Goal: Use online tool/utility: Utilize a website feature to perform a specific function

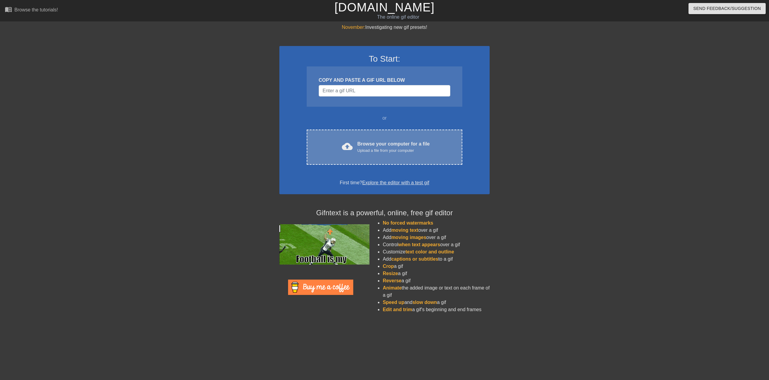
click at [377, 154] on div "cloud_upload Browse your computer for a file Upload a file from your computer C…" at bounding box center [385, 146] width 156 height 35
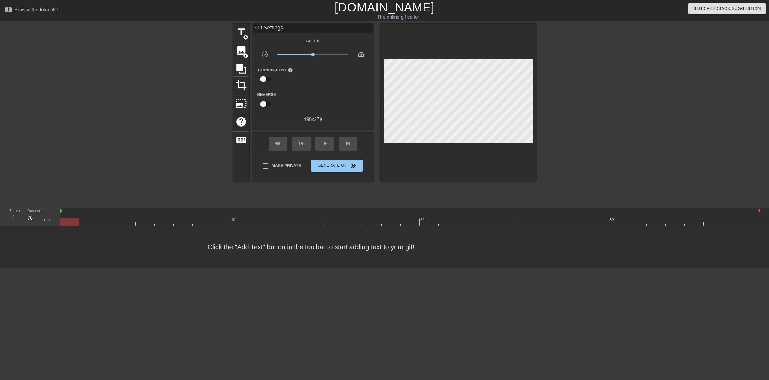
click at [84, 241] on div "Click the "Add Text" button in the toolbar to start adding text to your gif!" at bounding box center [384, 247] width 769 height 42
click at [285, 247] on div "Click the "Add Text" button in the toolbar to start adding text to your gif!" at bounding box center [384, 247] width 769 height 42
click at [242, 48] on span "image" at bounding box center [240, 50] width 11 height 11
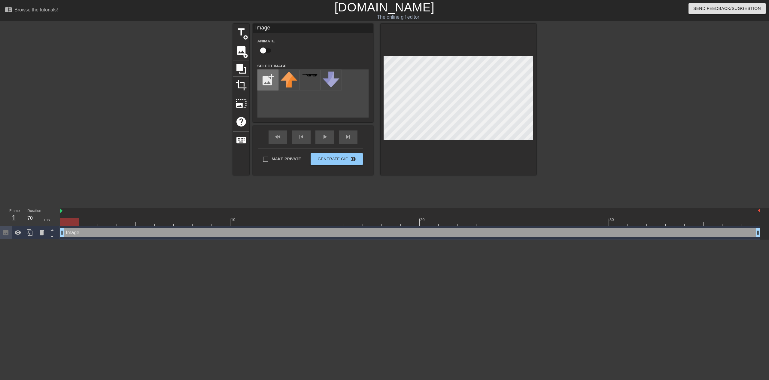
click at [272, 75] on input "file" at bounding box center [268, 80] width 20 height 20
type input "C:\fakepath\Capture.PNG"
click at [290, 80] on img at bounding box center [288, 76] width 17 height 11
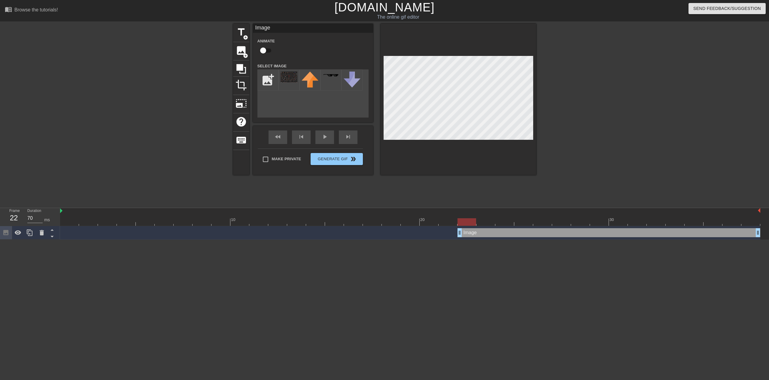
drag, startPoint x: 62, startPoint y: 233, endPoint x: 468, endPoint y: 227, distance: 405.4
click at [468, 227] on div "Image drag_handle drag_handle" at bounding box center [410, 233] width 700 height 14
drag, startPoint x: 461, startPoint y: 231, endPoint x: 620, endPoint y: 232, distance: 158.6
click at [583, 105] on div at bounding box center [588, 114] width 90 height 180
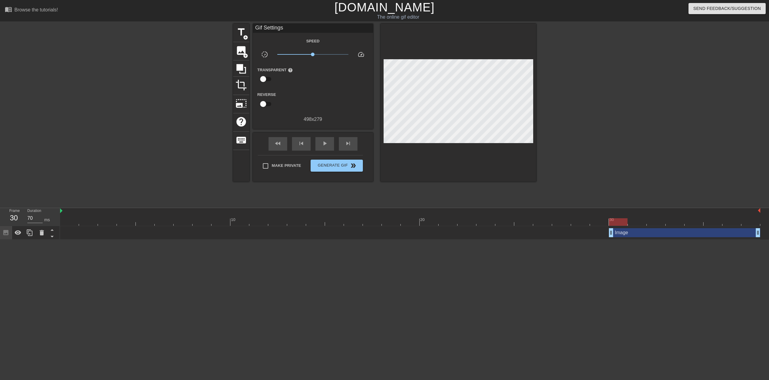
click at [577, 235] on div "Image drag_handle drag_handle" at bounding box center [410, 232] width 700 height 9
drag, startPoint x: 618, startPoint y: 222, endPoint x: 603, endPoint y: 219, distance: 15.6
click at [603, 219] on div at bounding box center [599, 222] width 19 height 8
drag, startPoint x: 621, startPoint y: 233, endPoint x: 598, endPoint y: 233, distance: 23.1
click at [598, 233] on div "Image drag_handle drag_handle" at bounding box center [665, 232] width 151 height 9
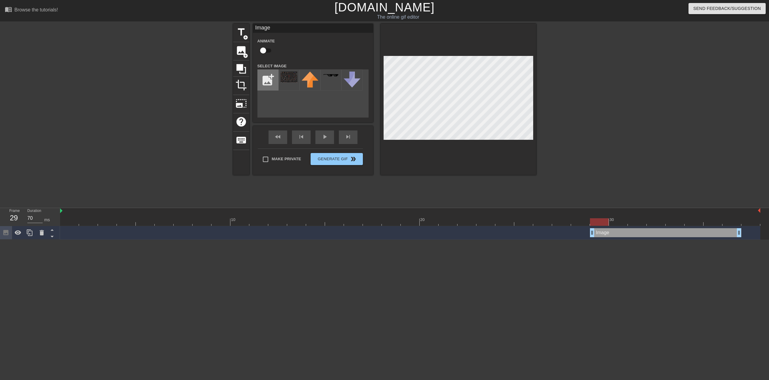
click at [266, 77] on input "file" at bounding box center [268, 80] width 20 height 20
type input "C:\fakepath\Capture.PNG"
click at [290, 80] on img at bounding box center [288, 81] width 17 height 20
drag, startPoint x: 597, startPoint y: 224, endPoint x: 590, endPoint y: 223, distance: 6.7
click at [590, 223] on div at bounding box center [599, 222] width 19 height 8
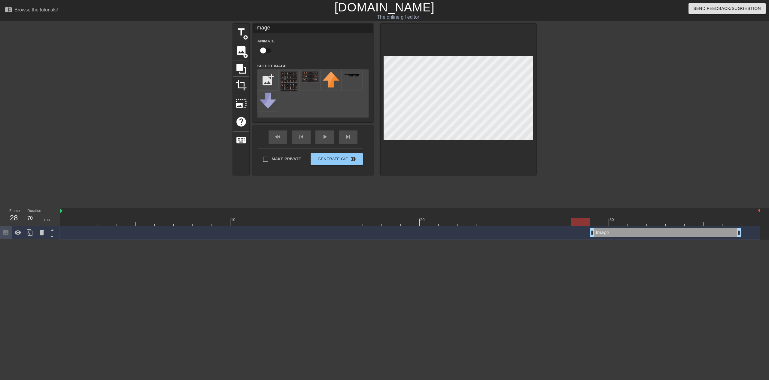
drag, startPoint x: 591, startPoint y: 223, endPoint x: 586, endPoint y: 222, distance: 5.1
click at [586, 222] on div at bounding box center [580, 222] width 19 height 8
drag, startPoint x: 586, startPoint y: 222, endPoint x: 594, endPoint y: 222, distance: 8.7
click at [594, 222] on div at bounding box center [599, 222] width 19 height 8
drag, startPoint x: 593, startPoint y: 222, endPoint x: 70, endPoint y: 213, distance: 522.6
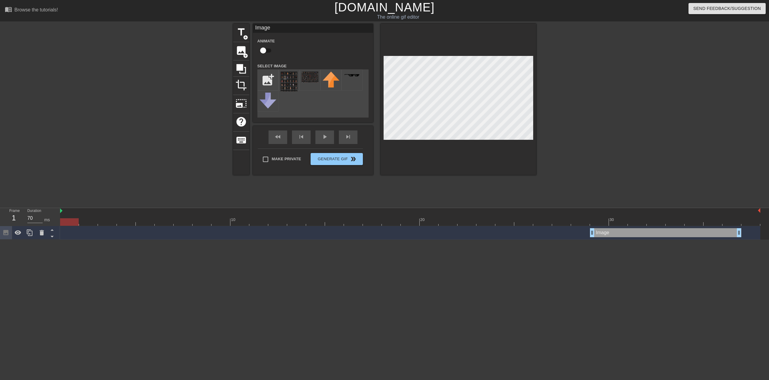
click at [70, 212] on div "10 20 30" at bounding box center [410, 217] width 700 height 18
click at [333, 159] on button "Generate Gif double_arrow" at bounding box center [337, 159] width 52 height 12
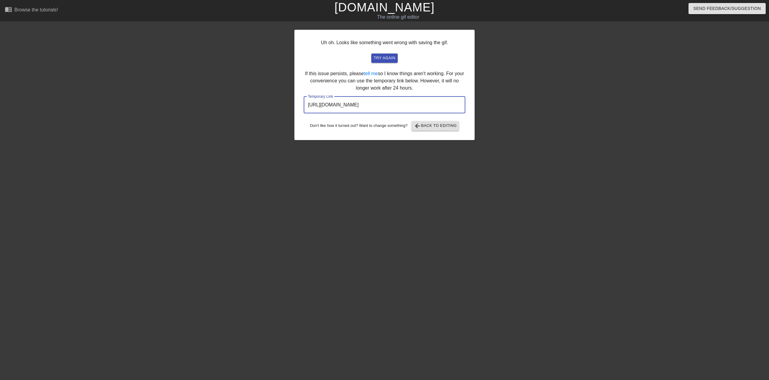
drag, startPoint x: 441, startPoint y: 107, endPoint x: 295, endPoint y: 108, distance: 145.4
click at [290, 109] on div "Uh oh. Looks like something went wrong with saving the gif. try again If this i…" at bounding box center [384, 114] width 769 height 180
